Goal: Complete application form

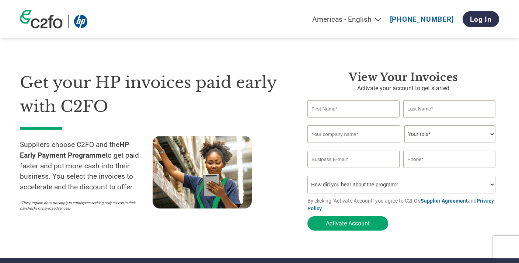
select select "en-[GEOGRAPHIC_DATA]"
type input "[PERSON_NAME]"
type input "wildcard communications"
select select "CEO"
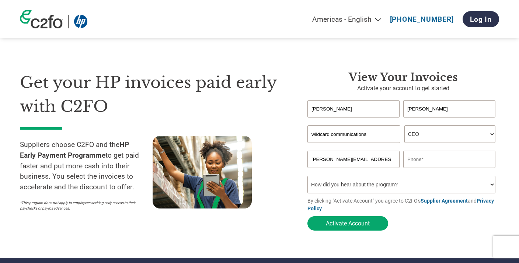
type input "[PERSON_NAME][EMAIL_ADDRESS][PERSON_NAME][DOMAIN_NAME]"
type input "07590454126"
select select "Email"
click at [362, 223] on button "Activate Account" at bounding box center [348, 224] width 81 height 14
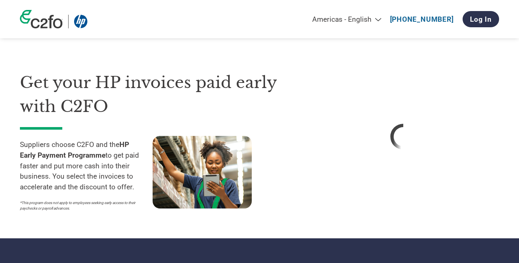
select select "en-[GEOGRAPHIC_DATA]"
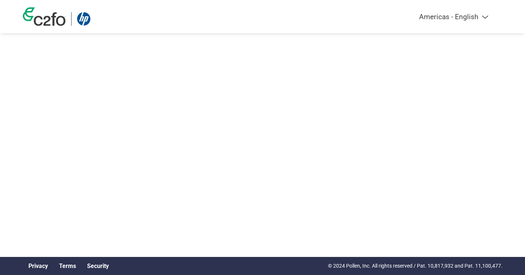
select select "en-[GEOGRAPHIC_DATA]"
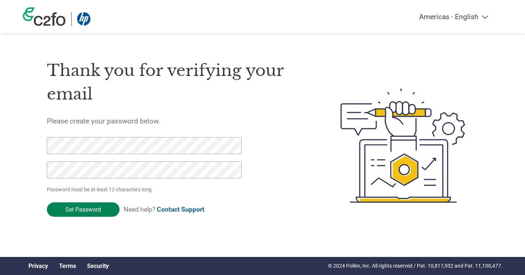
click at [85, 211] on input "Set Password" at bounding box center [83, 210] width 73 height 14
